Goal: Information Seeking & Learning: Learn about a topic

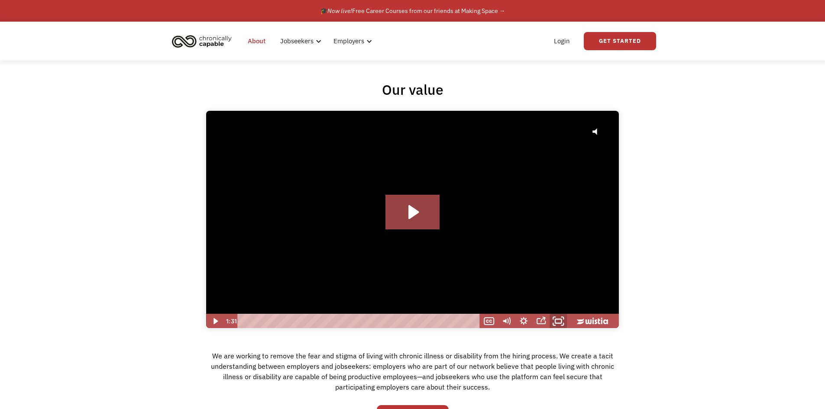
click at [561, 319] on icon "Fullscreen" at bounding box center [558, 321] width 21 height 18
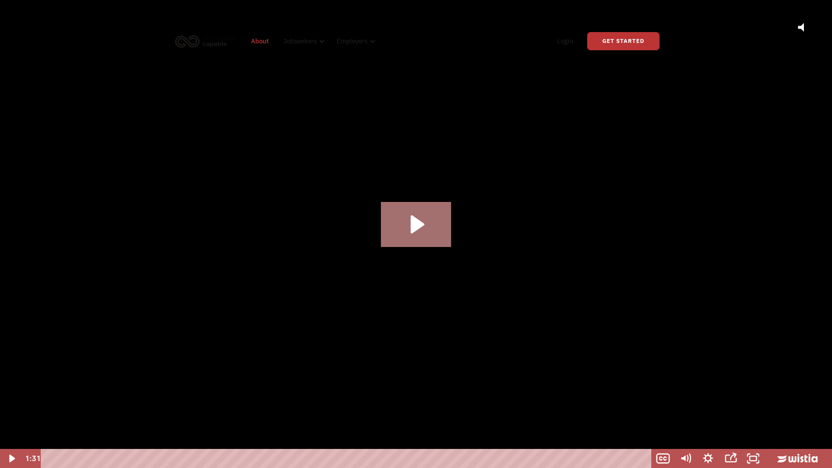
click at [410, 228] on icon "Play Video: Hire with Chronically Capable" at bounding box center [416, 224] width 71 height 45
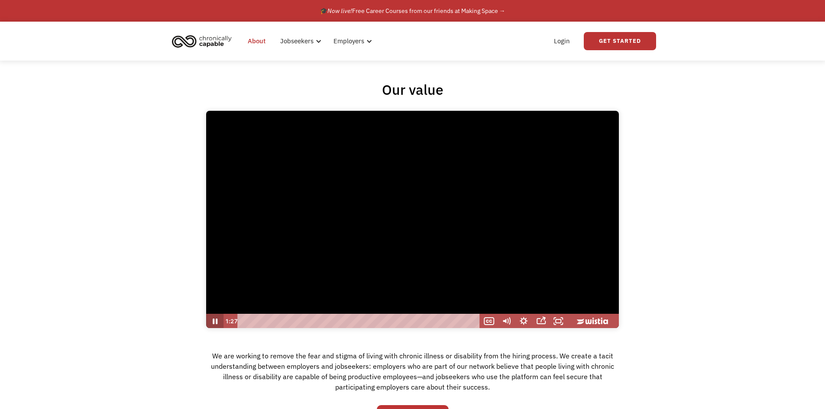
click at [210, 321] on icon "Pause" at bounding box center [214, 321] width 17 height 15
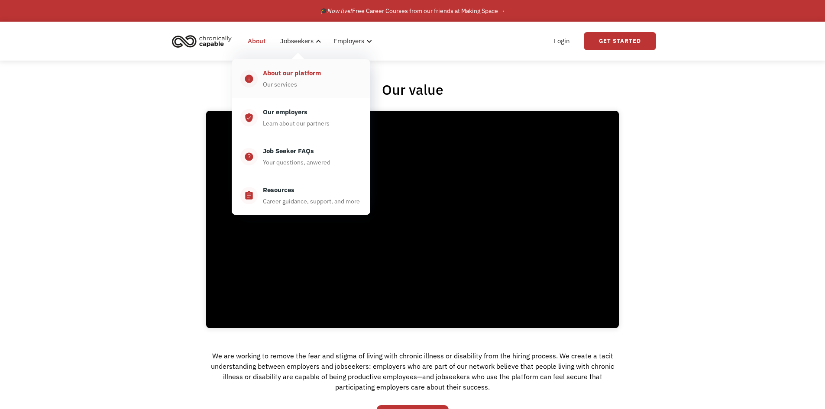
click at [313, 81] on div "About our platform Our services" at bounding box center [310, 79] width 104 height 22
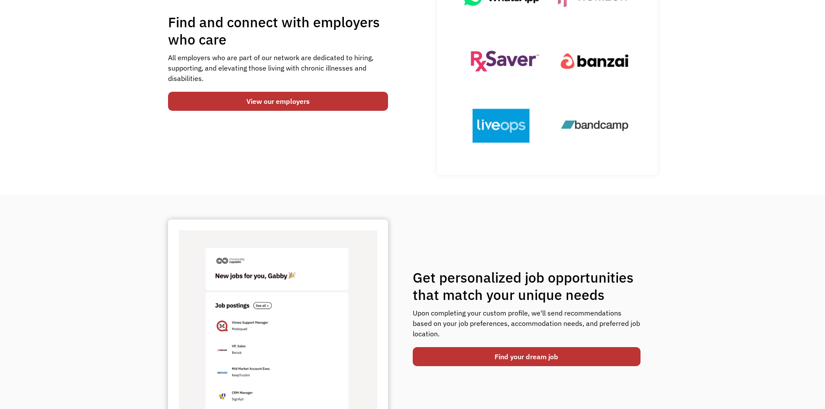
scroll to position [173, 0]
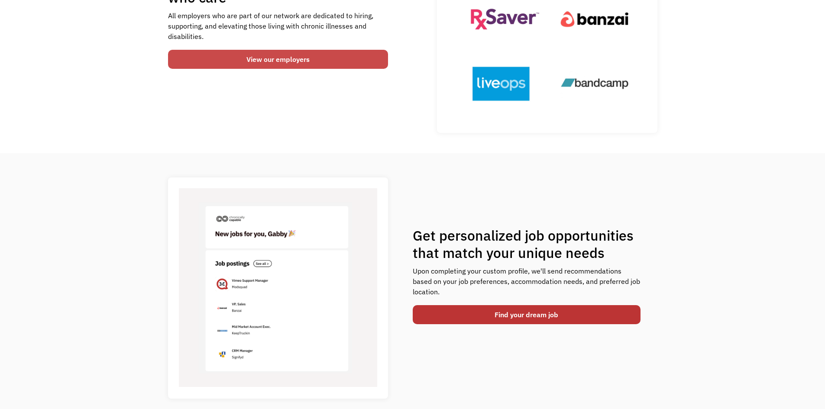
click at [265, 61] on link "View our employers" at bounding box center [278, 59] width 221 height 19
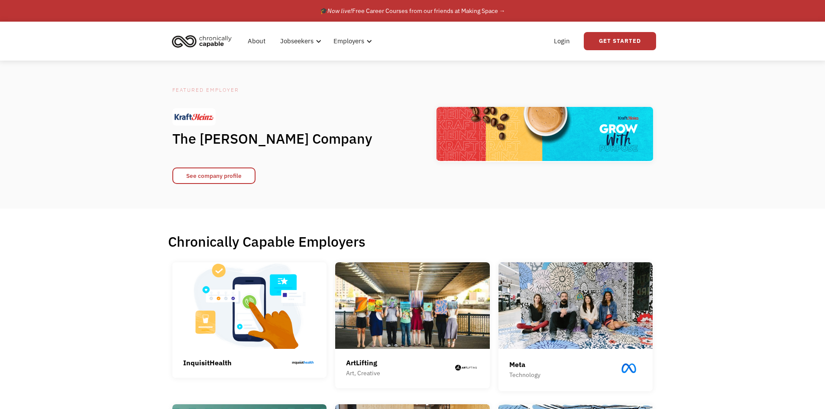
click at [219, 37] on img "home" at bounding box center [201, 41] width 65 height 19
